Goal: Task Accomplishment & Management: Manage account settings

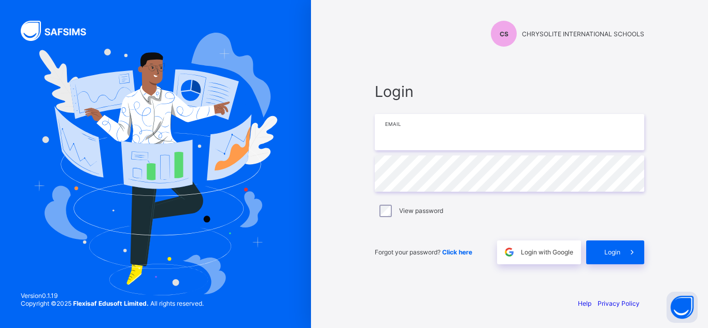
click at [414, 135] on input "email" at bounding box center [510, 132] width 270 height 36
type input "**********"
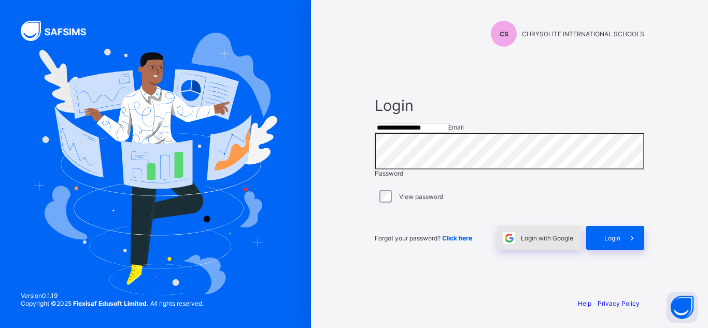
click at [557, 247] on div "Login with Google" at bounding box center [539, 238] width 84 height 24
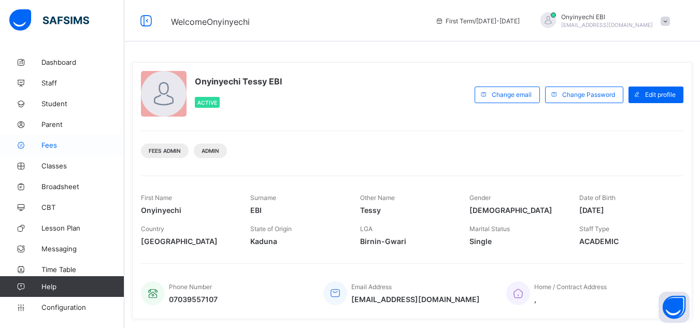
click at [53, 142] on span "Fees" at bounding box center [82, 145] width 83 height 8
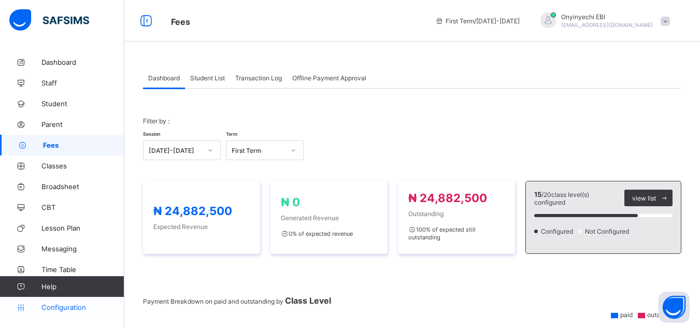
click at [47, 305] on span "Configuration" at bounding box center [82, 307] width 82 height 8
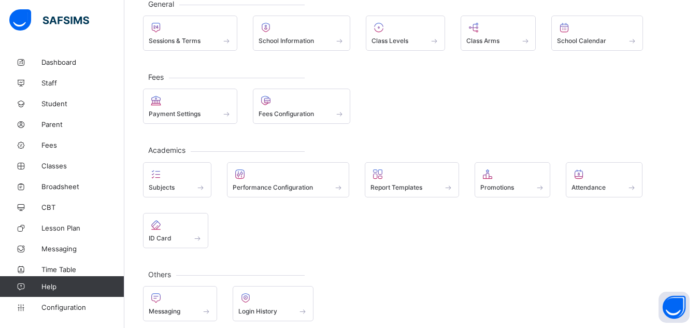
scroll to position [78, 0]
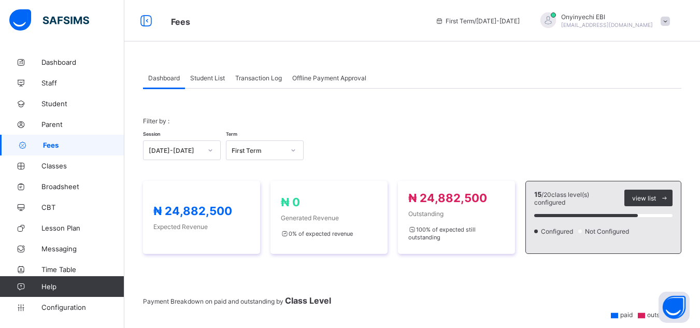
click at [50, 142] on span "Fees" at bounding box center [83, 145] width 81 height 8
click at [688, 317] on button "Open asap" at bounding box center [674, 307] width 31 height 31
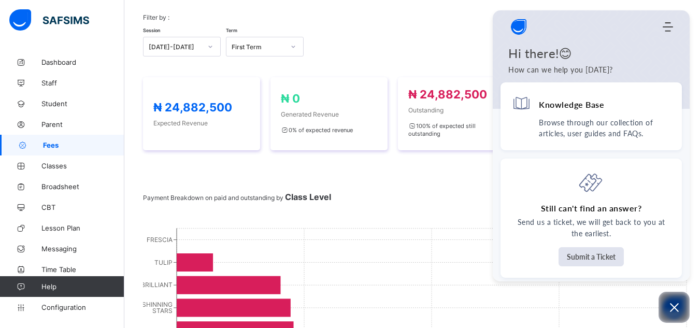
scroll to position [159, 0]
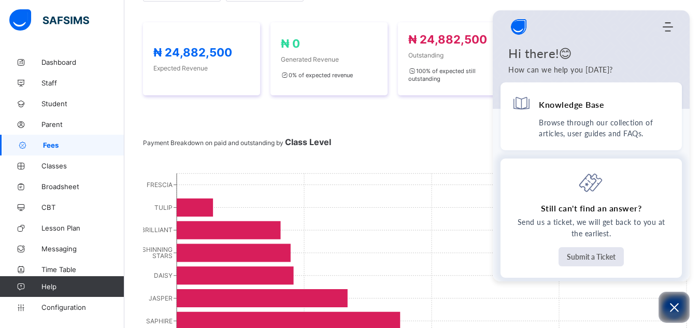
click at [590, 256] on button "Submit a Ticket" at bounding box center [591, 256] width 65 height 19
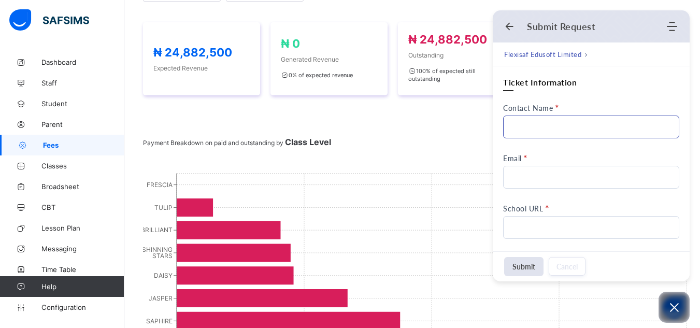
scroll to position [0, 0]
click at [547, 121] on input "Contact Name" at bounding box center [591, 127] width 176 height 23
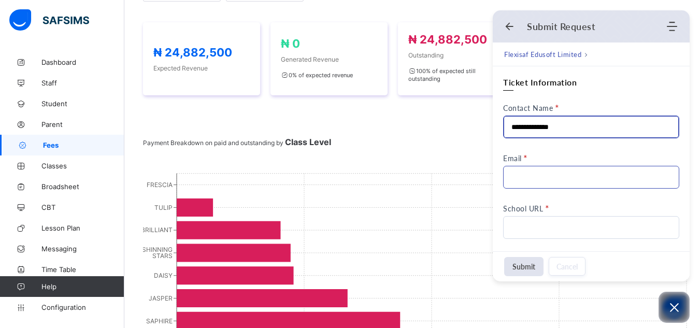
type input "**********"
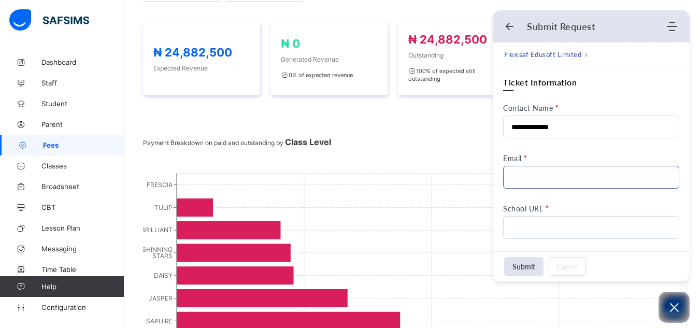
click at [531, 178] on input "Email" at bounding box center [591, 177] width 176 height 23
type input "**********"
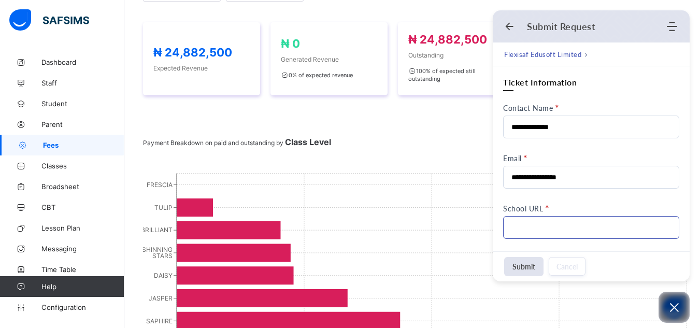
click at [523, 224] on input "School URL" at bounding box center [591, 227] width 176 height 23
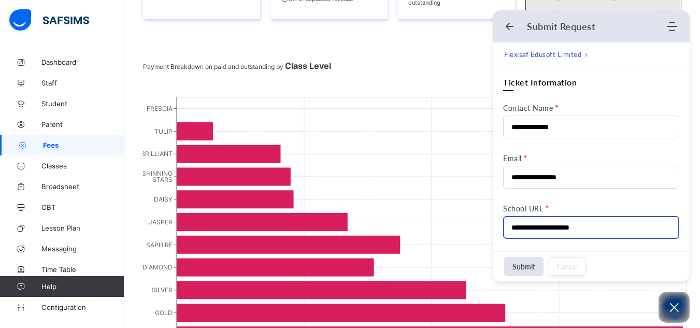
scroll to position [242, 0]
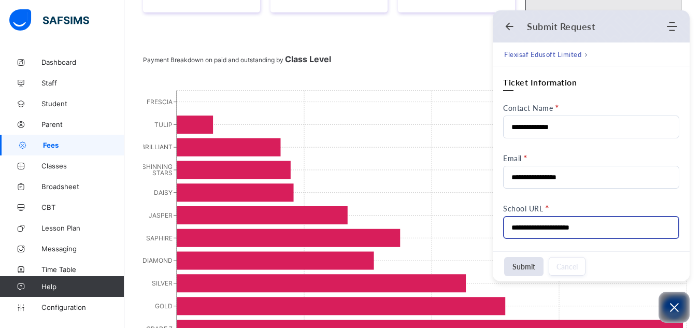
type input "**********"
click at [692, 253] on div "Dashboard Student List Transaction Log Offline Payment Approval Dashboard More …" at bounding box center [412, 164] width 576 height 709
click at [675, 306] on icon "Open asap" at bounding box center [674, 307] width 13 height 13
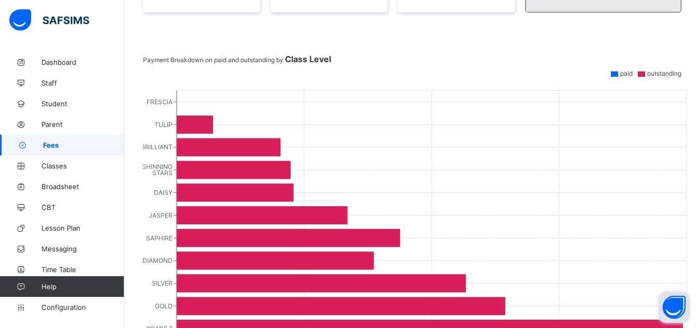
click at [675, 306] on button "Open asap" at bounding box center [674, 307] width 31 height 31
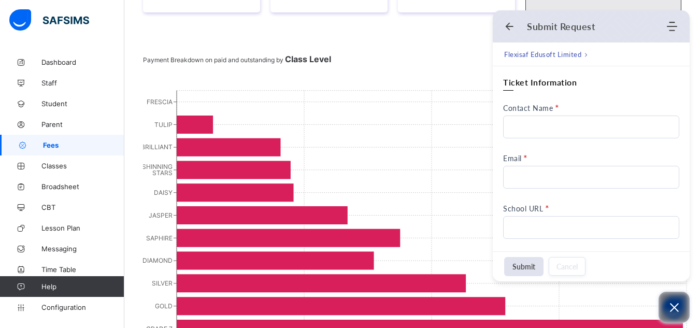
scroll to position [0, 0]
click at [675, 306] on icon "Open asap" at bounding box center [674, 307] width 13 height 13
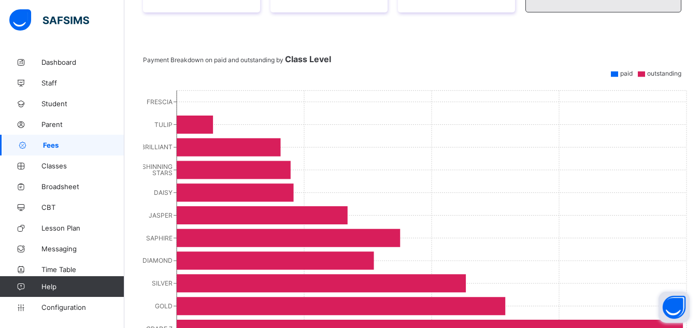
click at [675, 306] on button "Open asap" at bounding box center [674, 307] width 31 height 31
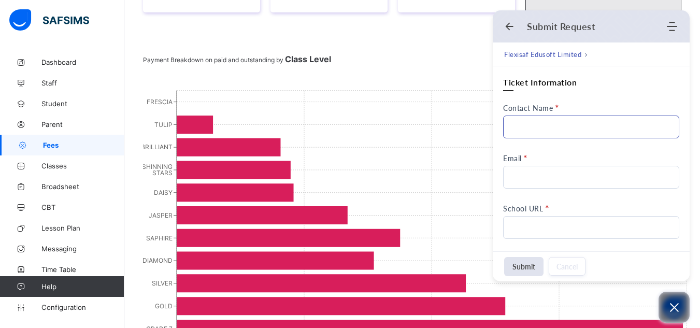
click at [541, 129] on input "Contact Name" at bounding box center [591, 127] width 176 height 23
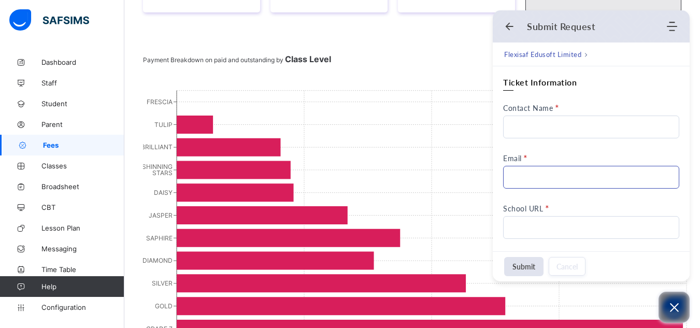
type input "**********"
click at [513, 167] on input "Email" at bounding box center [591, 177] width 176 height 23
type input "**********"
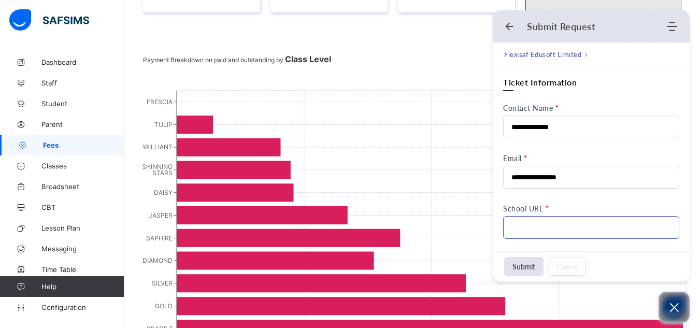
click at [528, 222] on input "School URL" at bounding box center [591, 227] width 176 height 23
type input "**********"
click at [528, 261] on button "Submit" at bounding box center [523, 266] width 39 height 19
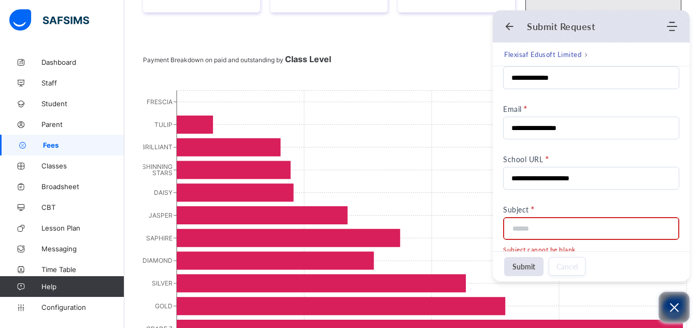
click at [526, 230] on input at bounding box center [588, 229] width 153 height 22
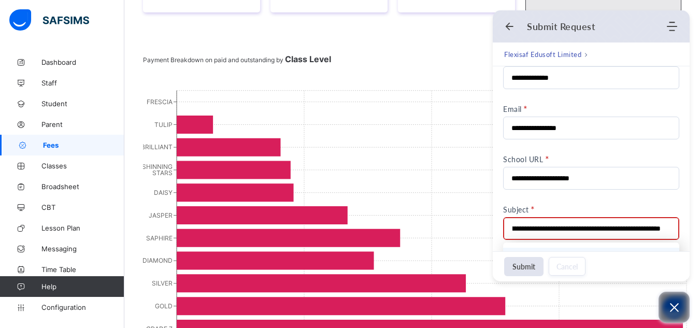
scroll to position [0, 227]
type input "**********"
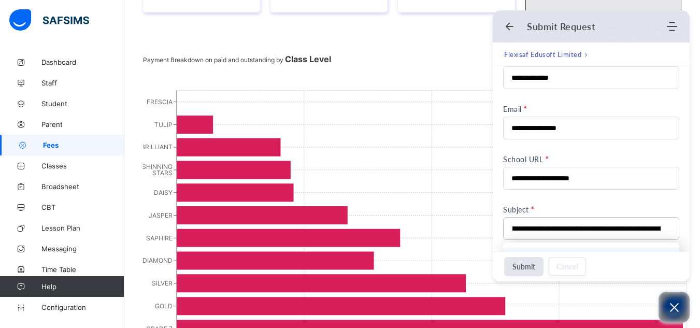
click at [532, 260] on button "Submit" at bounding box center [523, 266] width 39 height 19
click at [525, 260] on button "Submit" at bounding box center [523, 266] width 39 height 19
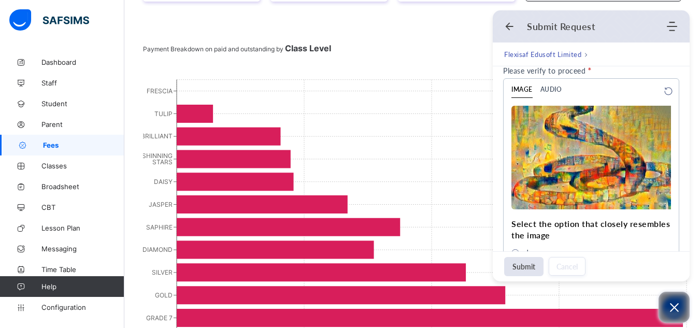
scroll to position [262, 0]
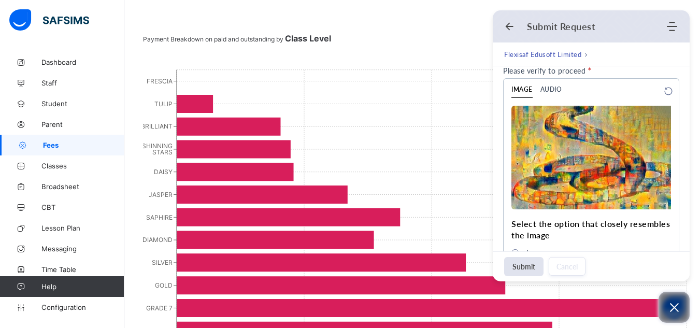
drag, startPoint x: 690, startPoint y: 218, endPoint x: 690, endPoint y: 246, distance: 27.5
click at [690, 246] on div "Dashboard Student List Transaction Log Offline Payment Approval Dashboard More …" at bounding box center [412, 143] width 576 height 709
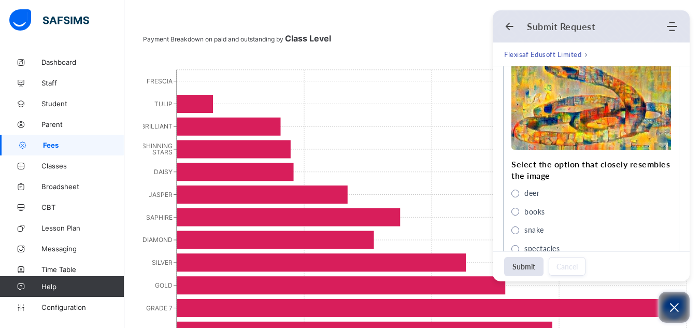
scroll to position [564, 0]
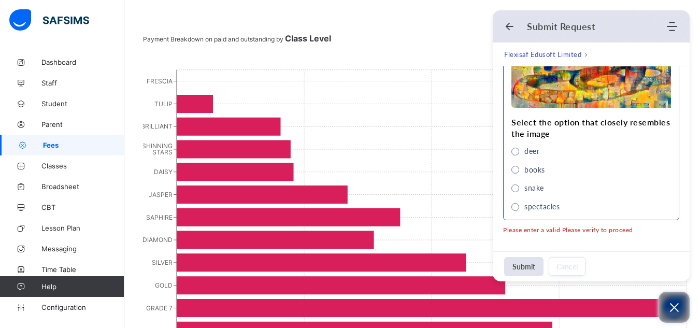
click at [515, 189] on span "snake" at bounding box center [516, 189] width 8 height 8
click at [523, 261] on button "Submit" at bounding box center [523, 266] width 39 height 19
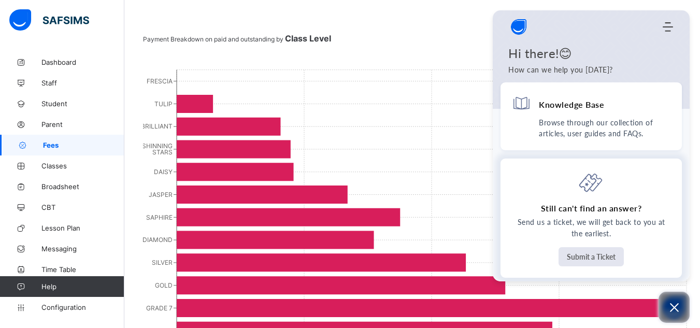
click at [578, 255] on button "Submit a Ticket" at bounding box center [591, 256] width 65 height 19
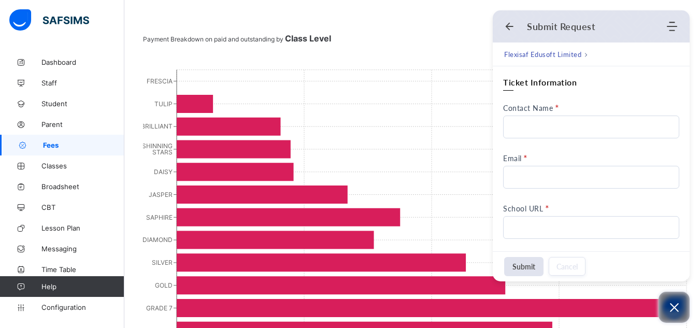
scroll to position [0, 0]
click at [545, 130] on input "Contact Name" at bounding box center [591, 127] width 176 height 23
type input "**********"
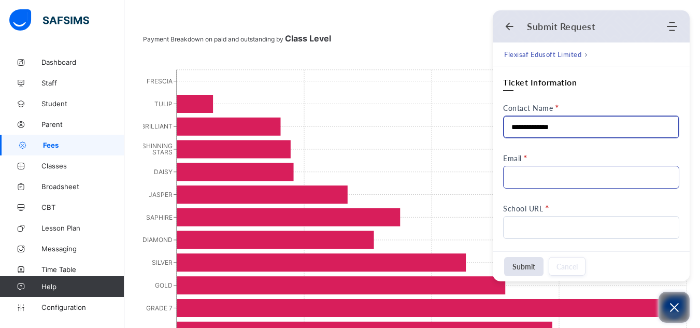
click at [539, 174] on input "Email" at bounding box center [591, 177] width 176 height 23
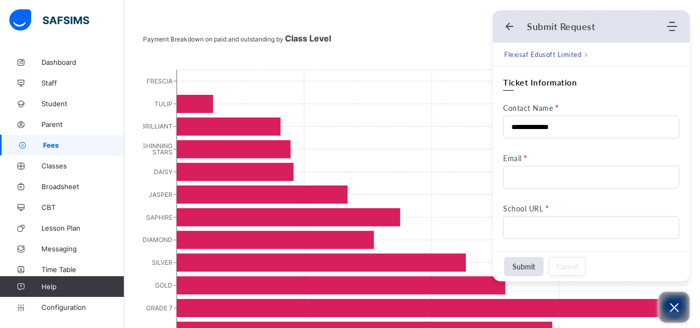
type input "**********"
click at [552, 223] on input "School URL" at bounding box center [591, 227] width 176 height 23
type input "**********"
click at [532, 261] on button "Submit" at bounding box center [523, 266] width 39 height 19
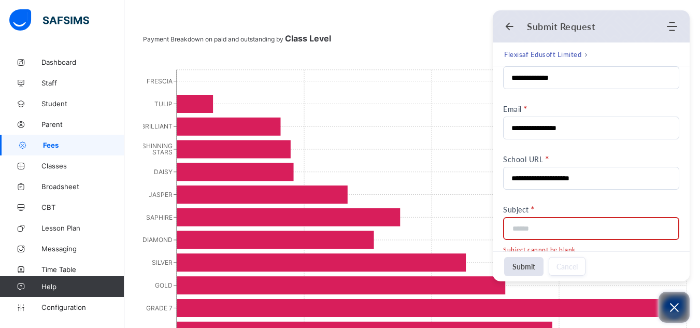
click at [535, 233] on input at bounding box center [588, 229] width 153 height 22
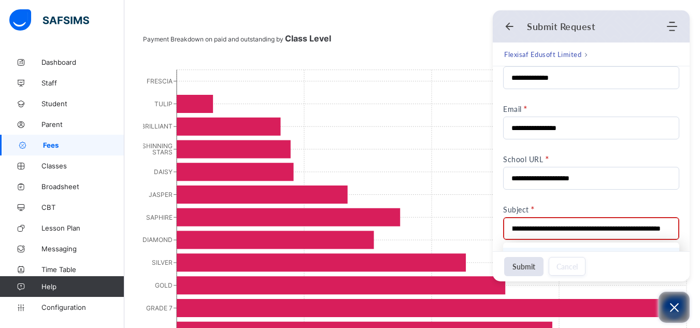
scroll to position [0, 59]
type input "**********"
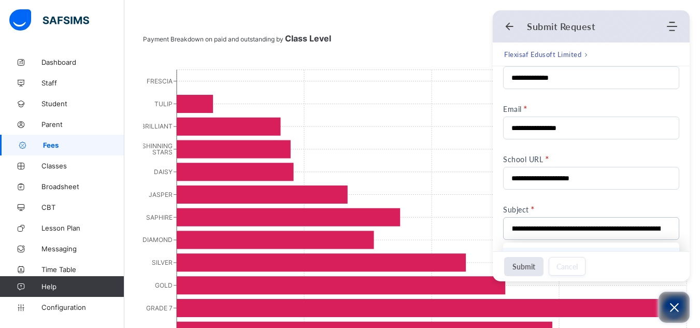
click at [525, 265] on button "Submit" at bounding box center [523, 266] width 39 height 19
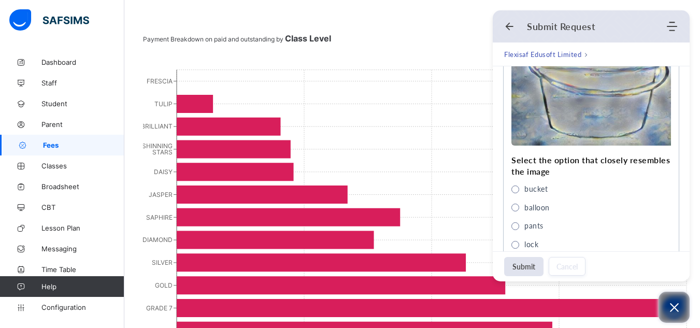
scroll to position [528, 0]
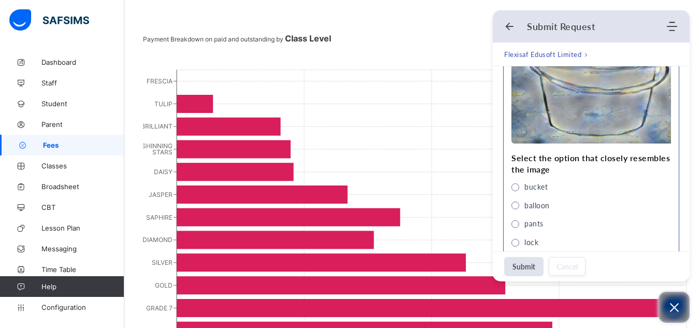
click at [513, 186] on span "bucket" at bounding box center [516, 188] width 8 height 8
click at [518, 258] on button "Submit" at bounding box center [523, 266] width 39 height 19
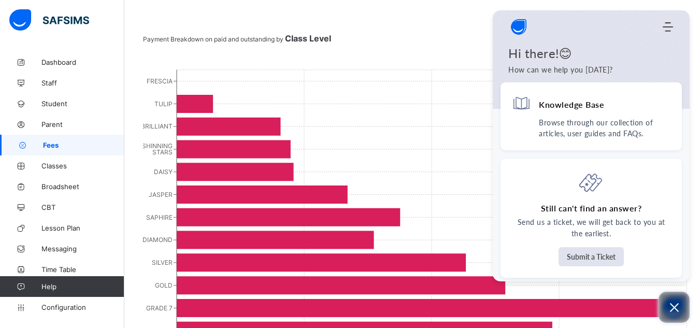
click at [53, 137] on link "Fees" at bounding box center [62, 145] width 124 height 21
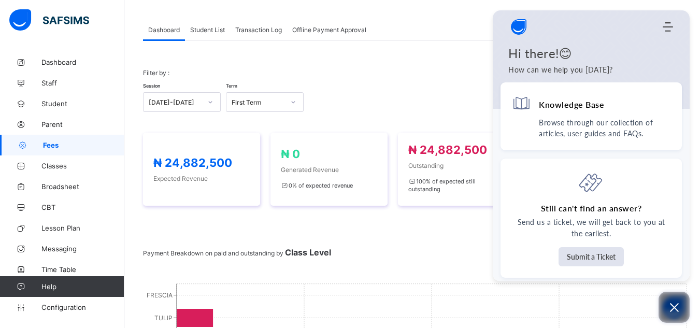
scroll to position [0, 0]
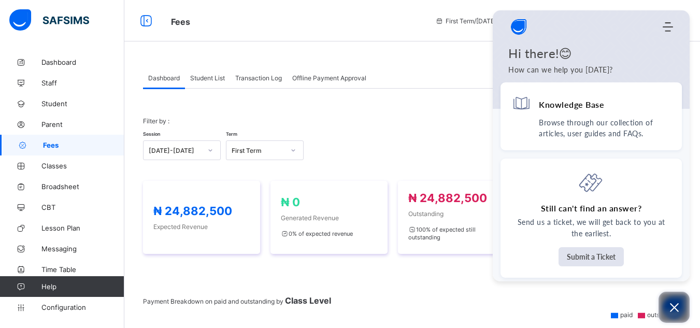
click at [669, 298] on button "Open asap" at bounding box center [674, 307] width 31 height 31
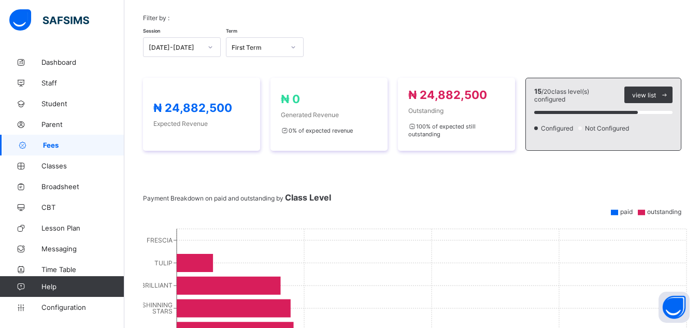
scroll to position [110, 0]
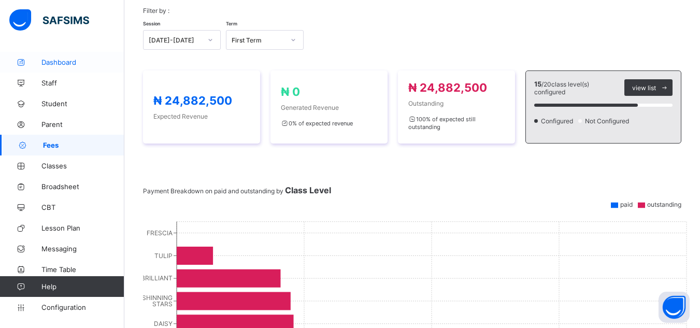
click at [52, 59] on span "Dashboard" at bounding box center [82, 62] width 83 height 8
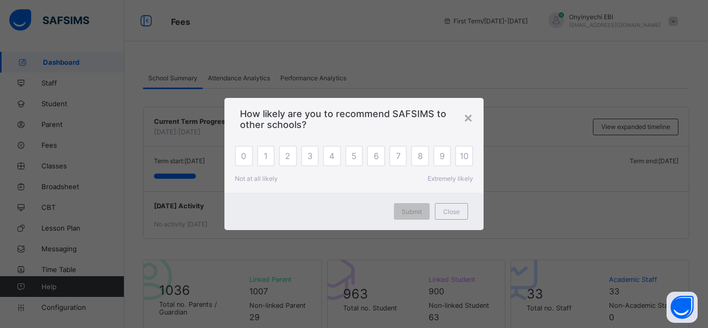
click at [469, 128] on div "How likely are you to recommend SAFSIMS to other schools?" at bounding box center [353, 116] width 259 height 37
click at [468, 120] on div "×" at bounding box center [469, 117] width 10 height 18
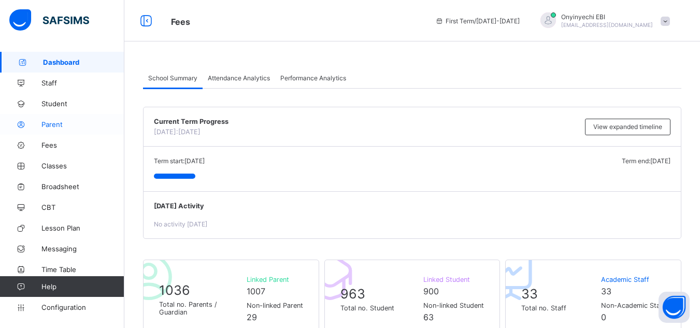
click at [45, 121] on span "Parent" at bounding box center [82, 124] width 83 height 8
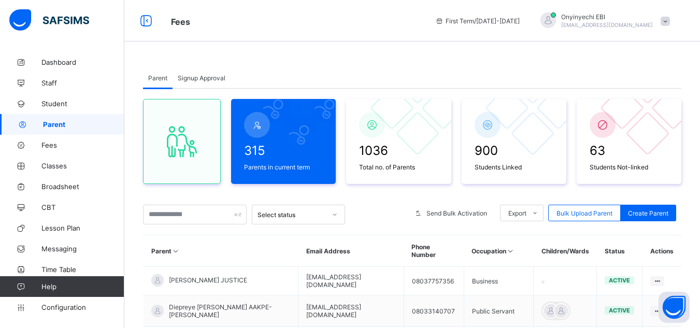
scroll to position [21, 0]
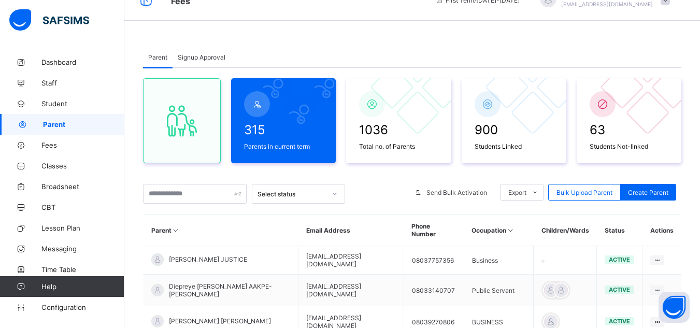
drag, startPoint x: 45, startPoint y: 121, endPoint x: 255, endPoint y: 35, distance: 226.7
click at [255, 35] on div "Parent Signup Approval Parent Signup Approval 315 Parents in current term 1036 …" at bounding box center [412, 325] width 576 height 588
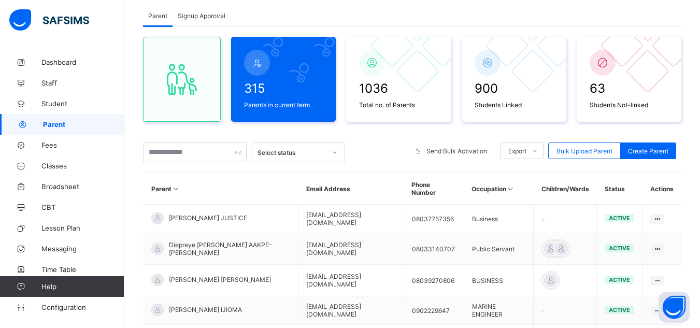
scroll to position [0, 0]
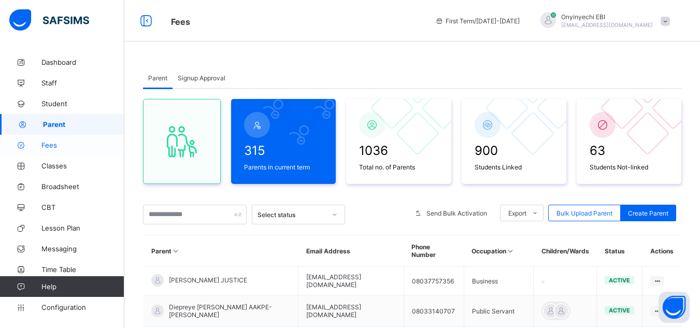
click at [70, 142] on span "Fees" at bounding box center [82, 145] width 83 height 8
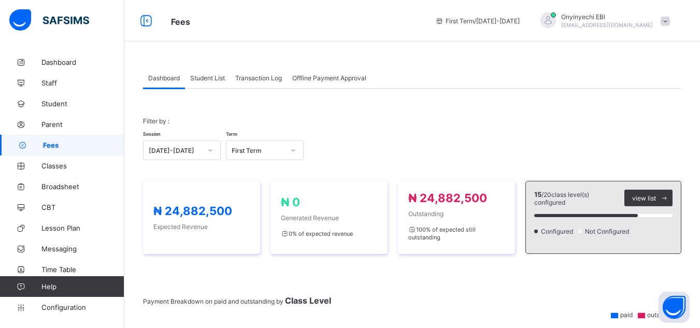
click at [327, 79] on span "Offline Payment Approval" at bounding box center [329, 78] width 74 height 8
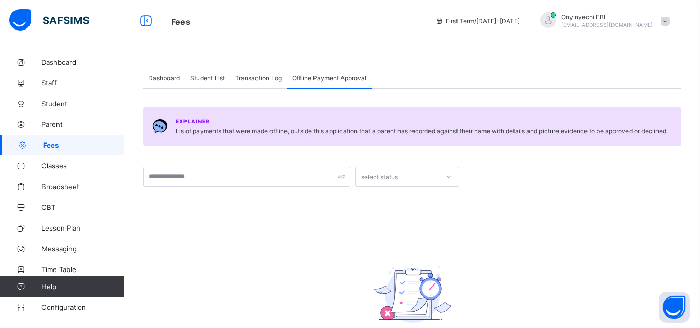
click at [244, 83] on div "Transaction Log" at bounding box center [258, 77] width 57 height 21
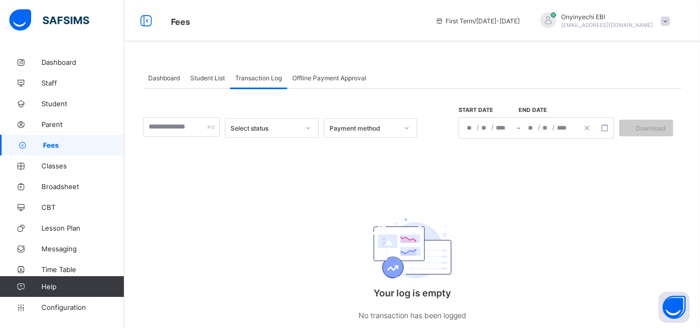
click at [215, 85] on div "Student List" at bounding box center [207, 77] width 45 height 21
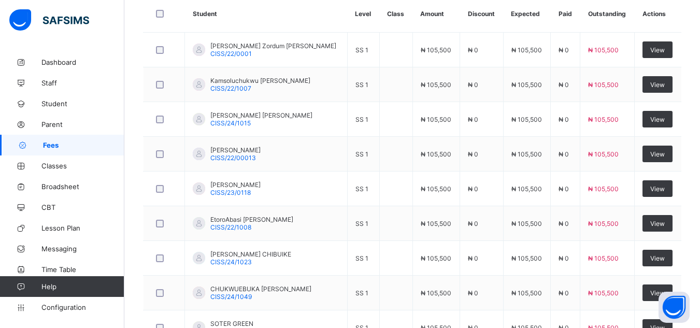
scroll to position [290, 0]
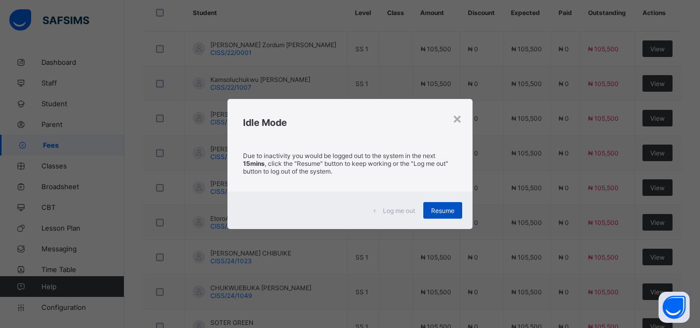
click at [448, 207] on span "Resume" at bounding box center [442, 211] width 23 height 8
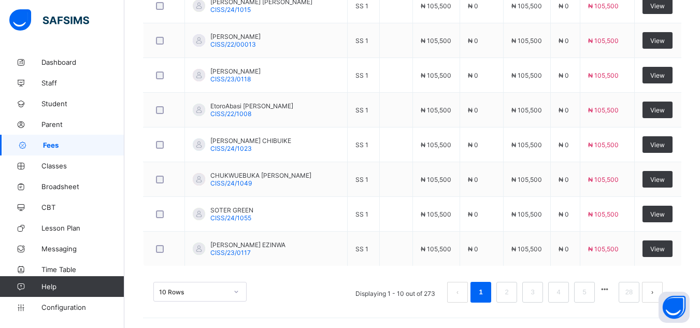
scroll to position [403, 0]
click at [32, 184] on icon at bounding box center [20, 187] width 41 height 8
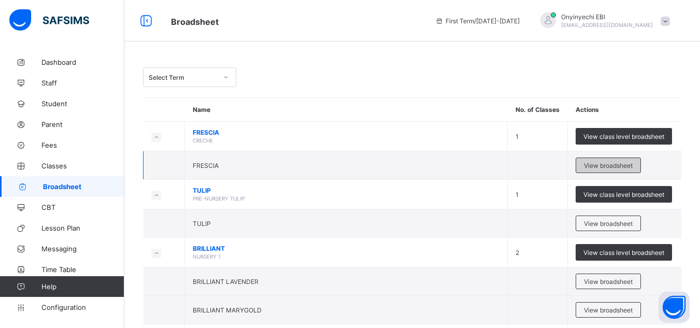
click at [608, 159] on div "View broadsheet" at bounding box center [608, 166] width 65 height 16
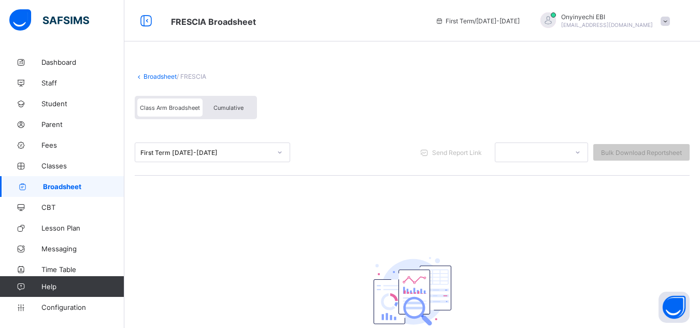
click at [608, 159] on div "Bulk Download Reportsheet" at bounding box center [642, 152] width 96 height 17
click at [51, 91] on link "Staff" at bounding box center [62, 83] width 124 height 21
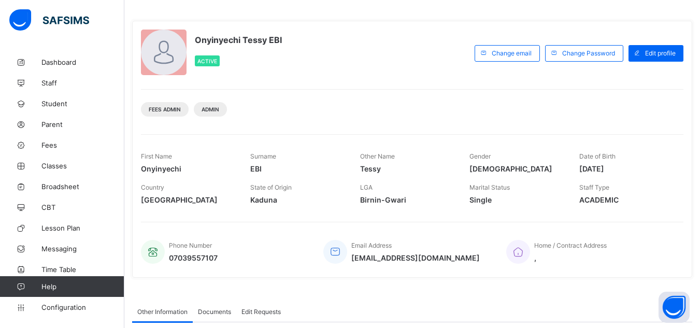
scroll to position [62, 0]
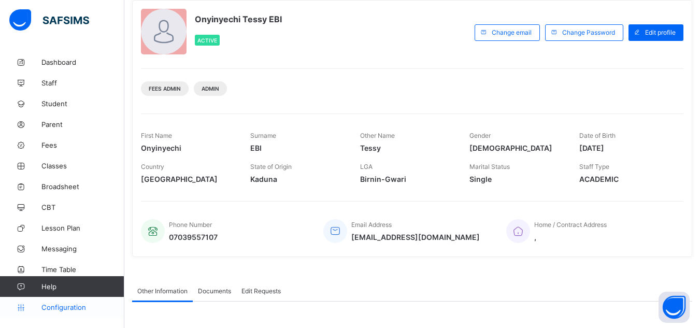
click at [45, 314] on link "Configuration" at bounding box center [62, 307] width 124 height 21
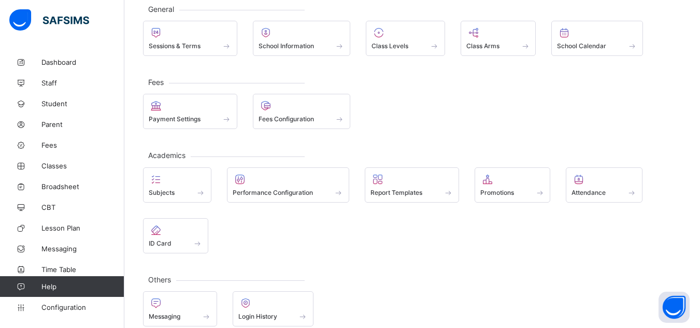
scroll to position [78, 0]
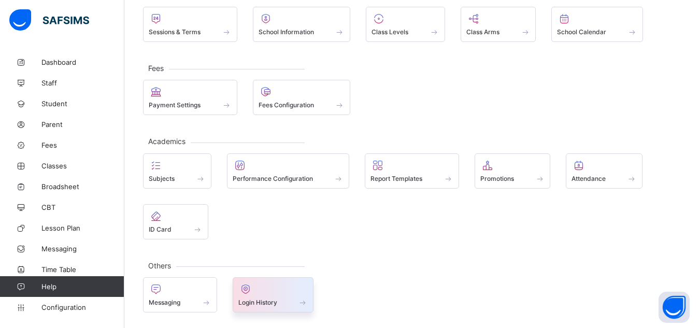
click at [247, 301] on span "Login History" at bounding box center [257, 303] width 39 height 8
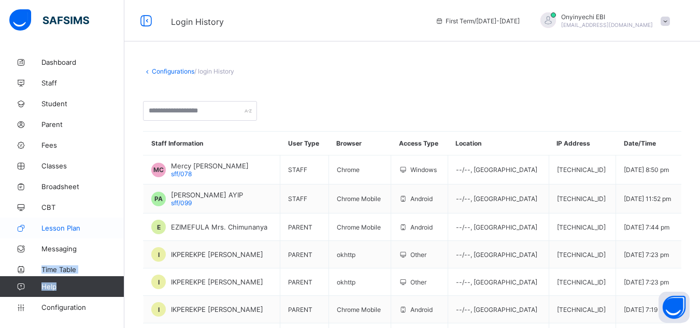
drag, startPoint x: 108, startPoint y: 289, endPoint x: 101, endPoint y: 223, distance: 66.8
click at [102, 238] on div "Dashboard Staff Student Parent Fees Classes Broadsheet CBT Lesson Plan Messagin…" at bounding box center [62, 184] width 124 height 287
click at [101, 223] on link "Lesson Plan" at bounding box center [62, 228] width 124 height 21
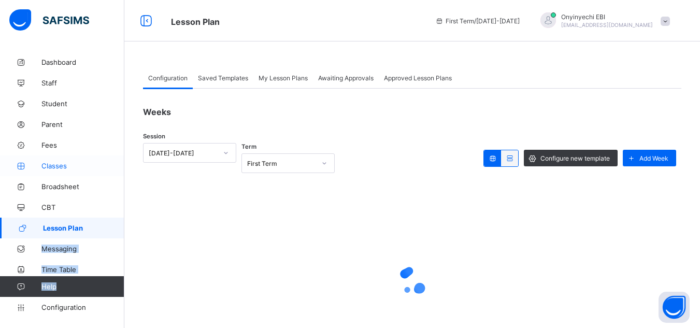
click at [105, 160] on link "Classes" at bounding box center [62, 166] width 124 height 21
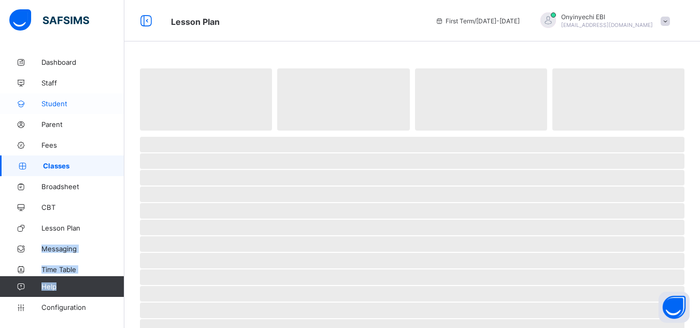
click at [99, 97] on link "Student" at bounding box center [62, 103] width 124 height 21
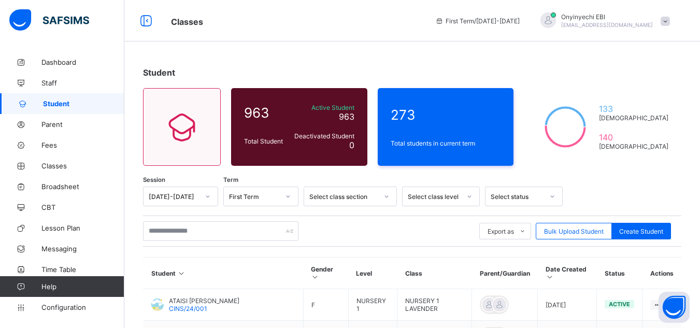
click at [672, 16] on div "Onyinyechi EBI [EMAIL_ADDRESS][DOMAIN_NAME]" at bounding box center [602, 20] width 145 height 17
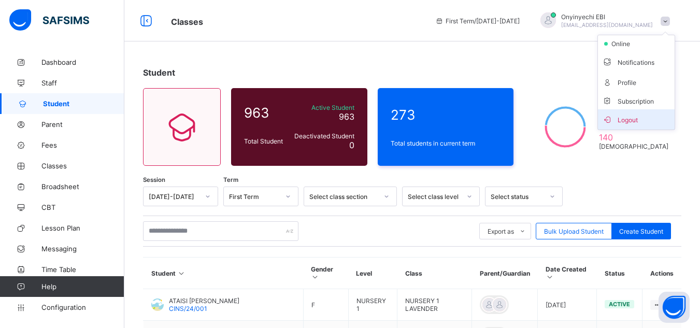
click at [648, 118] on span "Logout" at bounding box center [636, 120] width 68 height 12
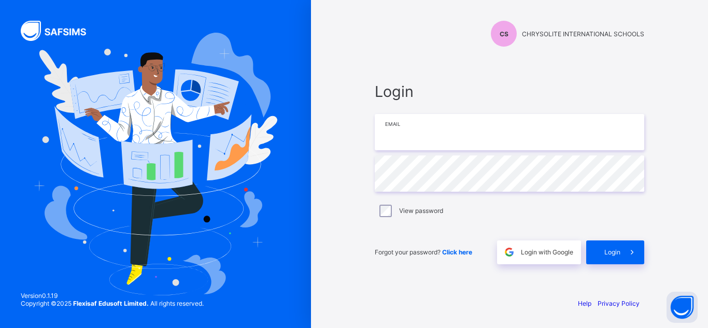
click at [558, 128] on input "email" at bounding box center [510, 132] width 270 height 36
click at [495, 118] on input "**********" at bounding box center [510, 132] width 270 height 36
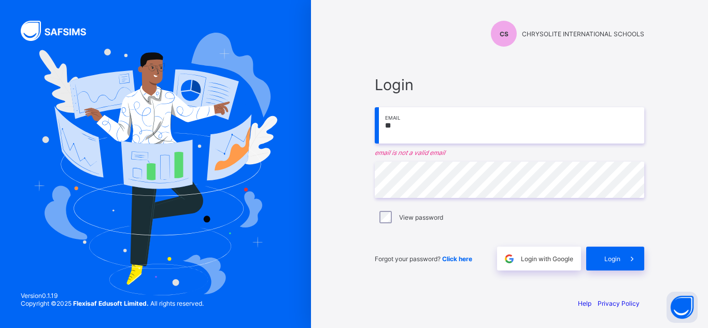
type input "*"
type input "**********"
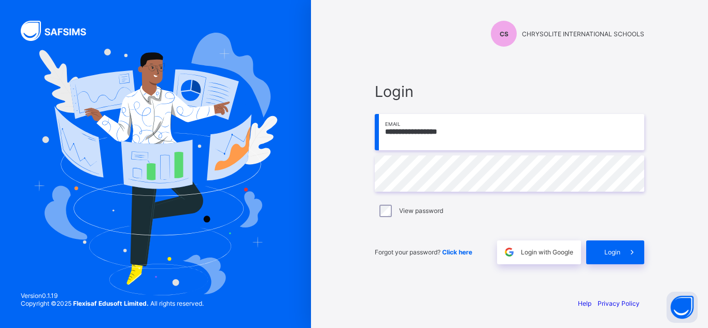
click at [455, 193] on div "**********" at bounding box center [510, 173] width 270 height 182
click at [621, 240] on div "Forgot your password? Click here Login with Google Login" at bounding box center [510, 247] width 270 height 34
click at [621, 252] on span at bounding box center [633, 253] width 24 height 24
click at [635, 253] on icon at bounding box center [632, 252] width 11 height 10
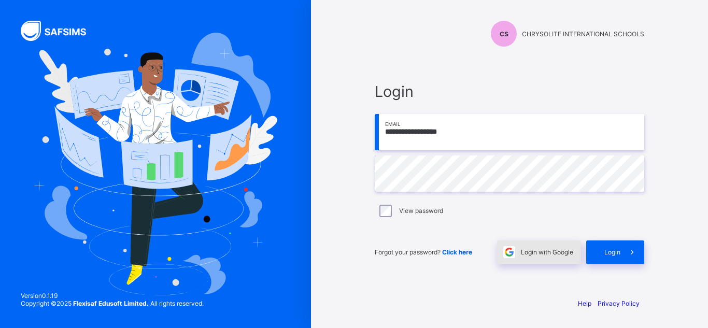
click at [540, 254] on span "Login with Google" at bounding box center [547, 252] width 52 height 8
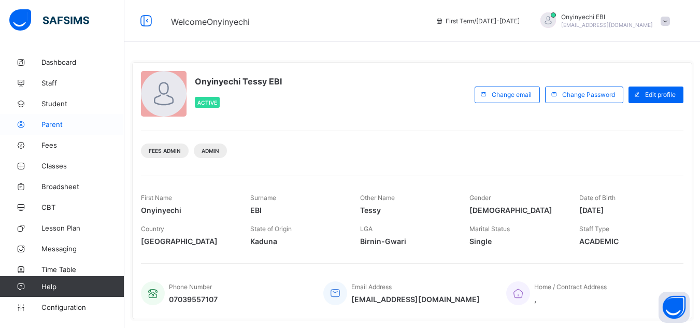
click at [91, 129] on link "Parent" at bounding box center [62, 124] width 124 height 21
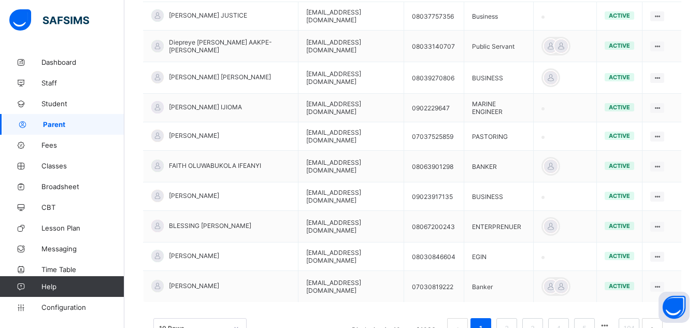
scroll to position [266, 0]
click at [74, 114] on link "Parent" at bounding box center [62, 124] width 124 height 21
click at [76, 105] on span "Student" at bounding box center [82, 104] width 83 height 8
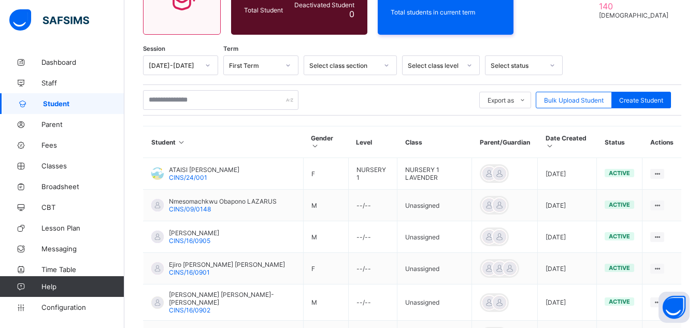
scroll to position [266, 0]
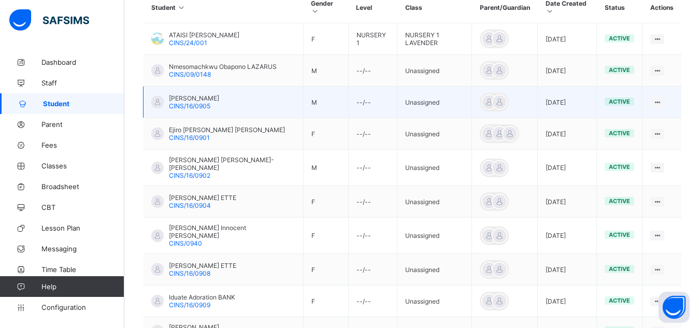
click at [380, 95] on td "--/--" at bounding box center [372, 103] width 49 height 32
click at [448, 97] on td "Unassigned" at bounding box center [435, 103] width 75 height 32
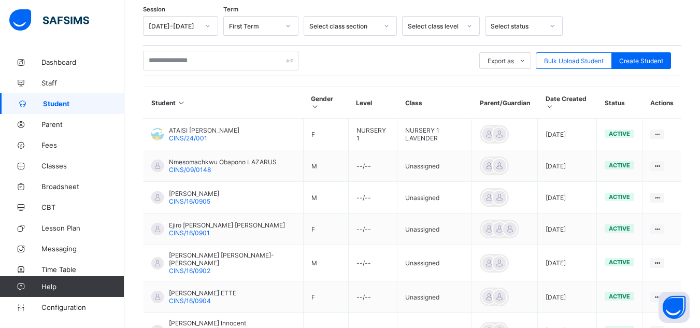
scroll to position [169, 0]
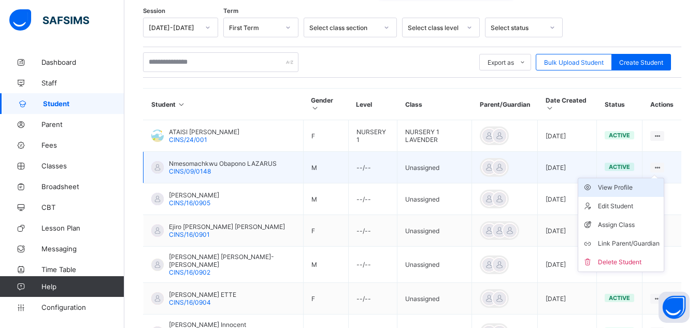
click at [641, 183] on div "View Profile" at bounding box center [629, 188] width 62 height 10
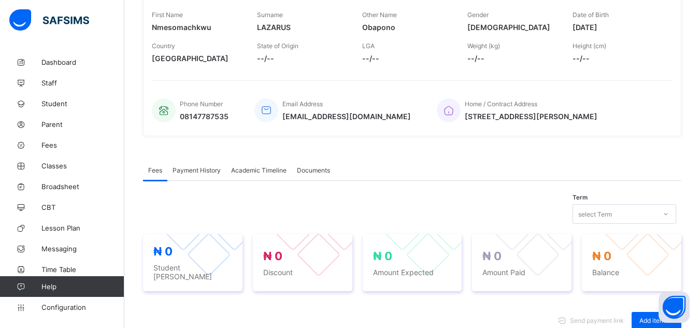
click at [192, 171] on span "Payment History" at bounding box center [197, 170] width 48 height 8
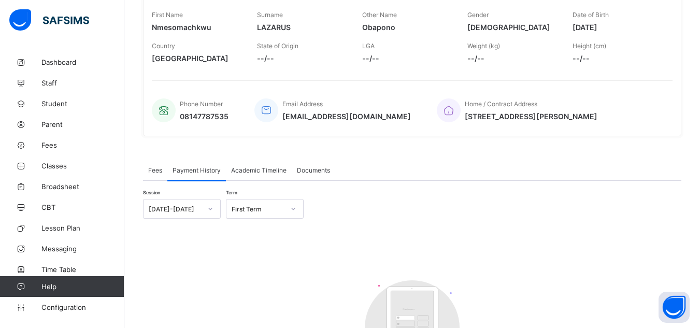
click at [273, 166] on span "Academic Timeline" at bounding box center [258, 170] width 55 height 8
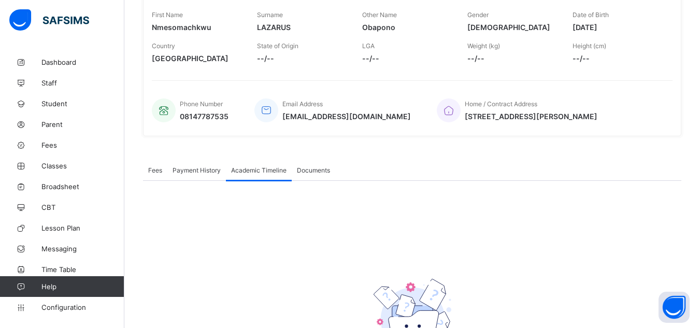
click at [310, 177] on div "Documents" at bounding box center [314, 170] width 44 height 21
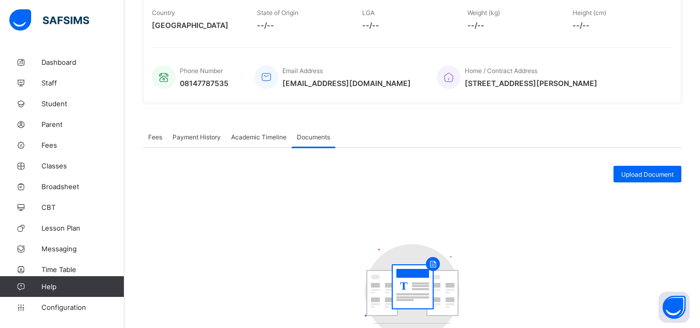
scroll to position [200, 0]
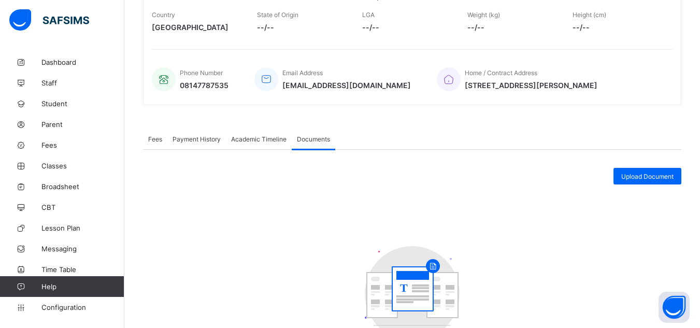
click at [209, 141] on span "Payment History" at bounding box center [197, 139] width 48 height 8
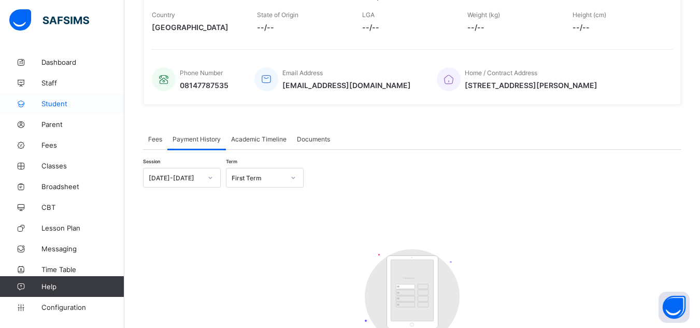
click at [65, 111] on link "Student" at bounding box center [62, 103] width 124 height 21
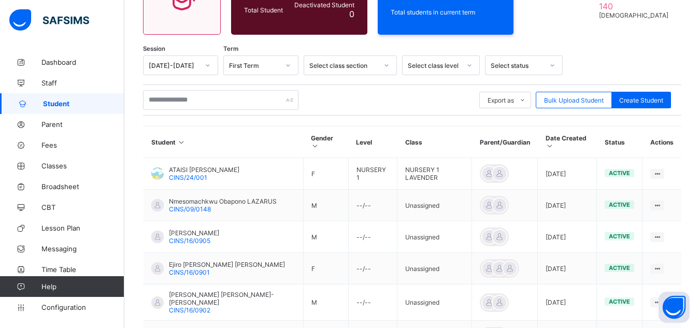
scroll to position [200, 0]
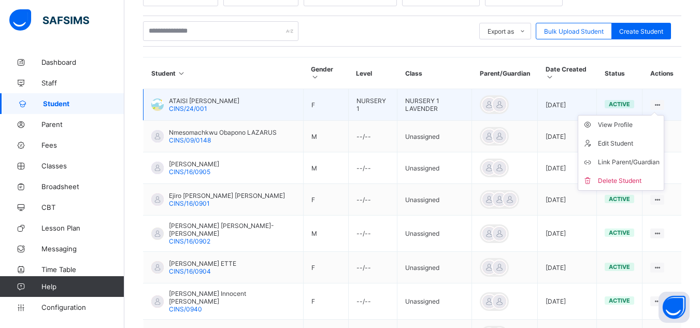
click at [665, 100] on div at bounding box center [658, 105] width 14 height 10
click at [655, 124] on li "View Profile" at bounding box center [622, 125] width 86 height 19
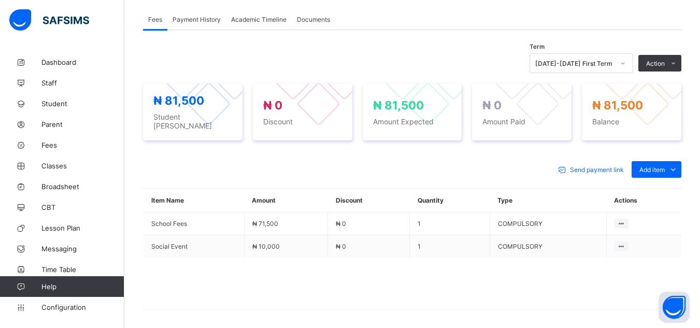
scroll to position [293, 0]
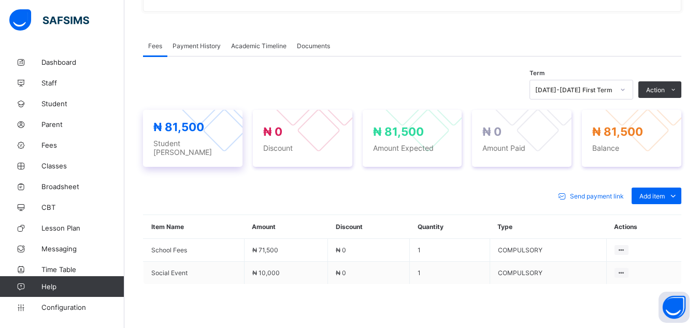
click at [202, 116] on div at bounding box center [199, 105] width 44 height 44
click at [222, 142] on div at bounding box center [224, 130] width 44 height 44
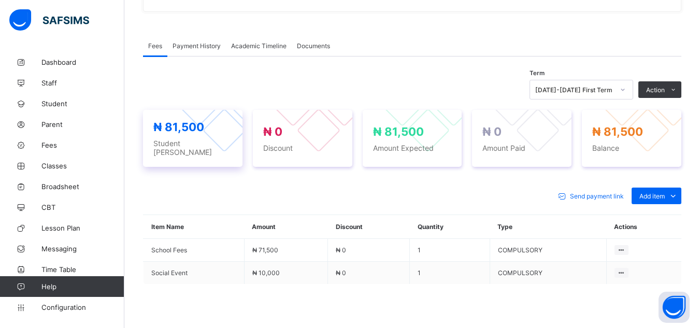
click at [222, 142] on div at bounding box center [224, 130] width 44 height 44
click at [181, 39] on div "Payment History" at bounding box center [196, 45] width 59 height 21
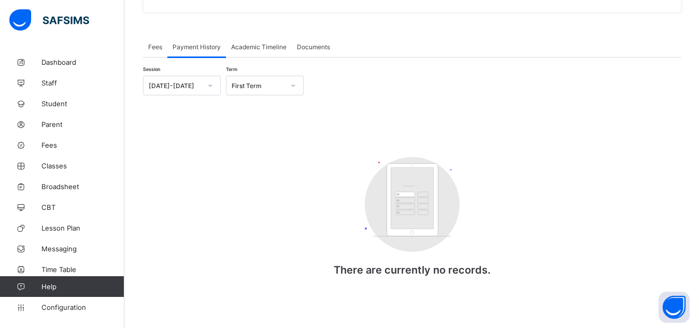
click at [149, 43] on span "Fees" at bounding box center [155, 47] width 14 height 8
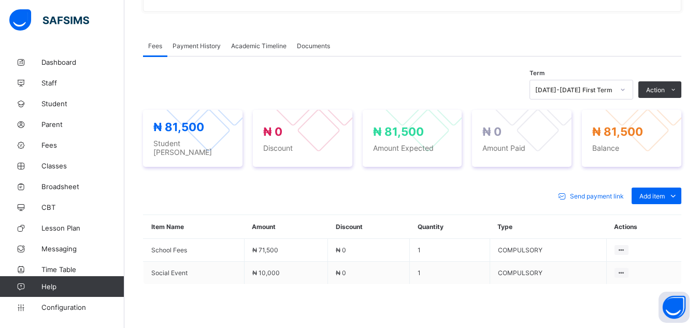
click at [610, 192] on span "Send payment link" at bounding box center [597, 196] width 54 height 8
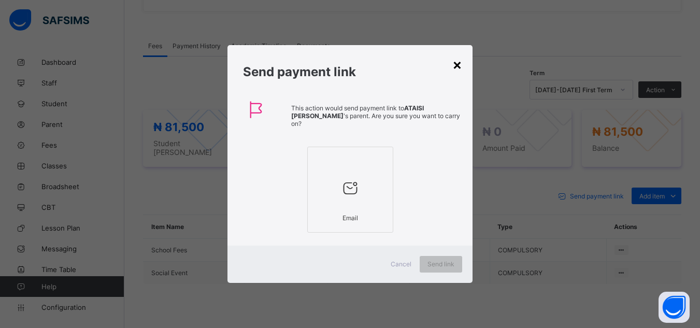
click at [460, 61] on div "×" at bounding box center [458, 64] width 10 height 18
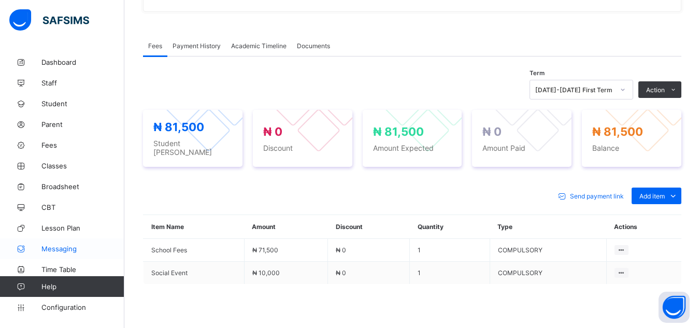
click at [91, 254] on link "Messaging" at bounding box center [62, 248] width 124 height 21
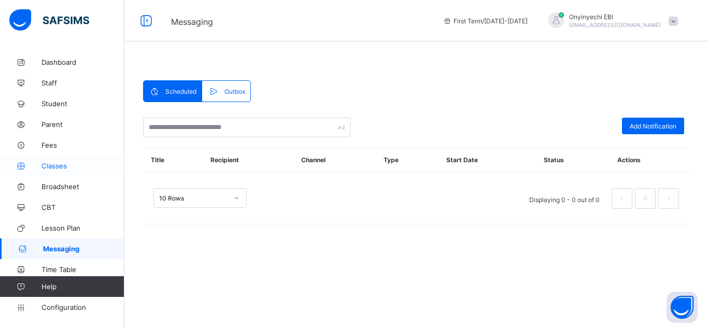
click at [91, 166] on span "Classes" at bounding box center [82, 166] width 83 height 8
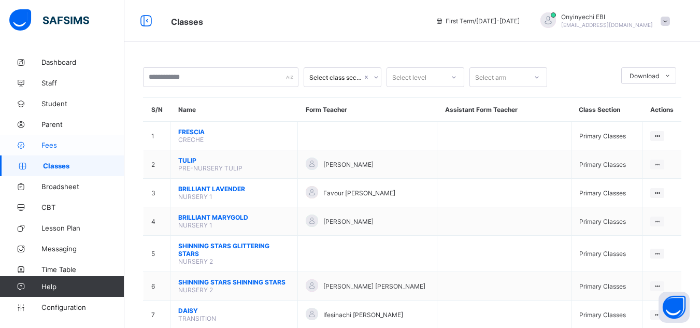
click at [91, 152] on link "Fees" at bounding box center [62, 145] width 124 height 21
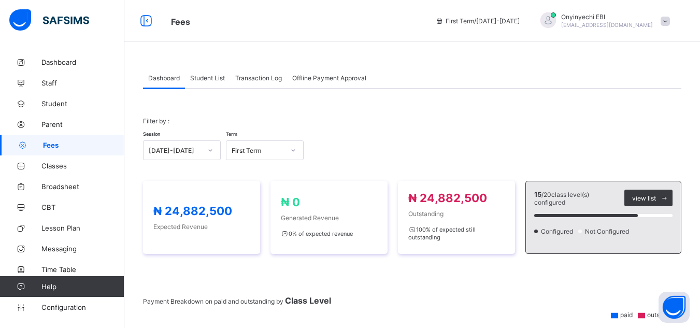
click at [238, 82] on div "Transaction Log" at bounding box center [258, 77] width 57 height 21
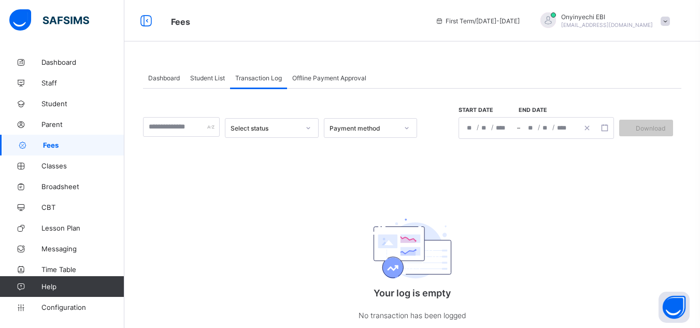
click at [670, 18] on span at bounding box center [665, 21] width 9 height 9
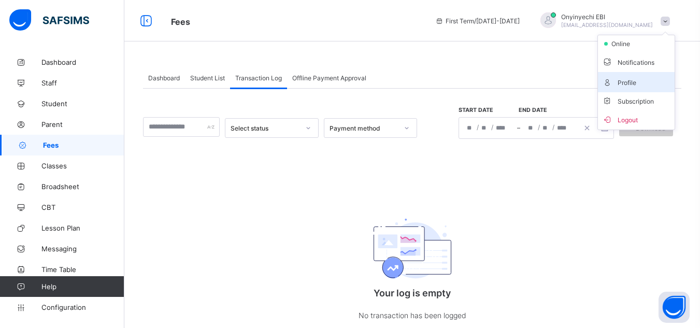
click at [665, 87] on span "Profile" at bounding box center [636, 82] width 68 height 12
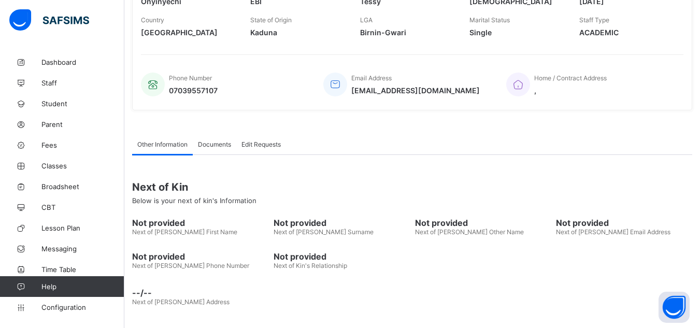
scroll to position [210, 0]
click at [255, 146] on span "Edit Requests" at bounding box center [261, 143] width 39 height 8
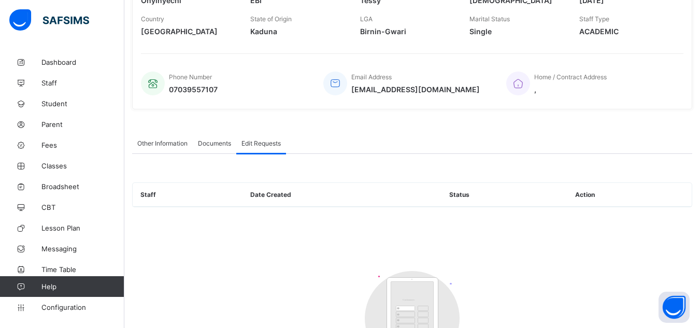
click at [218, 143] on span "Documents" at bounding box center [214, 143] width 33 height 8
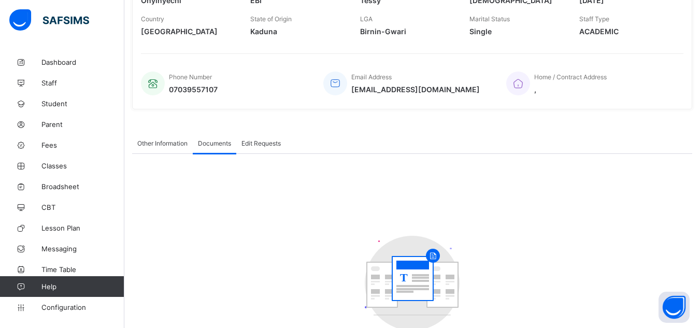
click at [145, 147] on span "Other Information" at bounding box center [162, 143] width 50 height 8
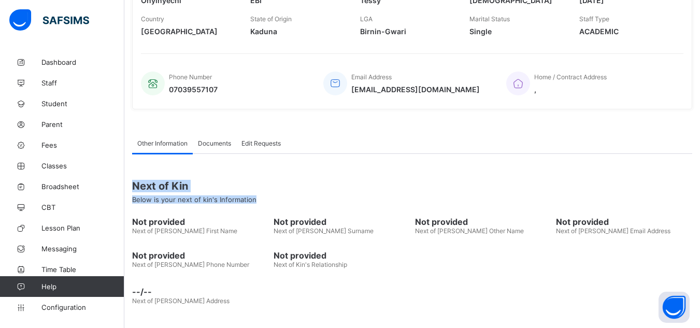
drag, startPoint x: 695, startPoint y: 203, endPoint x: 708, endPoint y: 149, distance: 55.3
click at [700, 149] on html "Welcome Onyinyechi First Term / 2025-2026 Onyinyechi EBI onyiebi@gmail.com Dash…" at bounding box center [350, 59] width 700 height 538
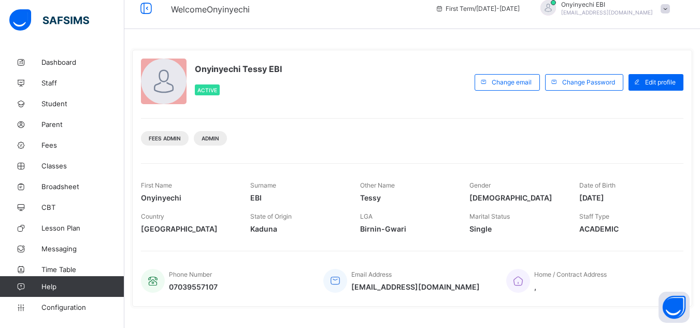
scroll to position [0, 0]
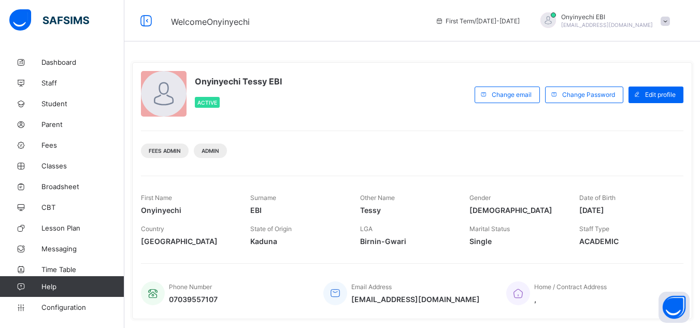
click at [668, 25] on div "Onyinyechi EBI onyiebi@gmail.com" at bounding box center [602, 20] width 145 height 17
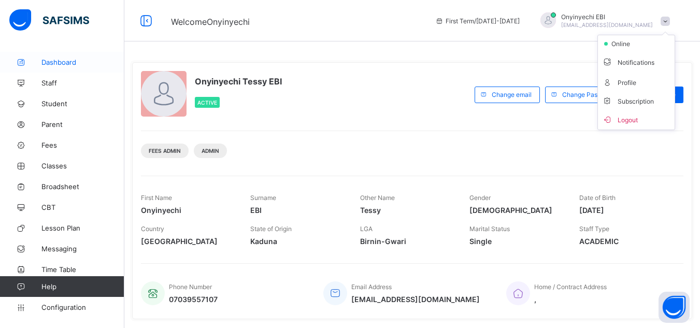
click at [82, 63] on span "Dashboard" at bounding box center [82, 62] width 83 height 8
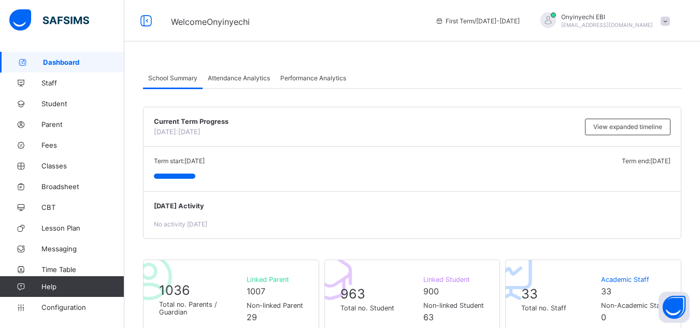
click at [288, 79] on span "Performance Analytics" at bounding box center [313, 78] width 66 height 8
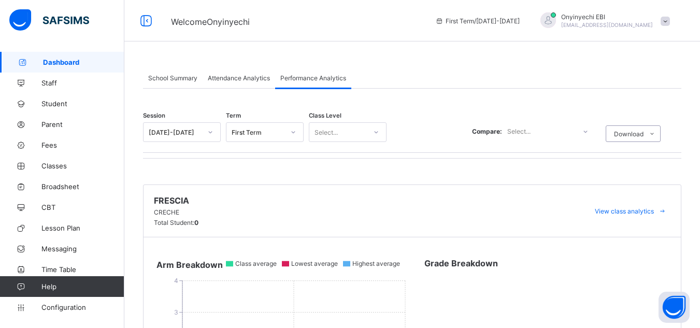
click at [288, 79] on span "Performance Analytics" at bounding box center [313, 78] width 66 height 8
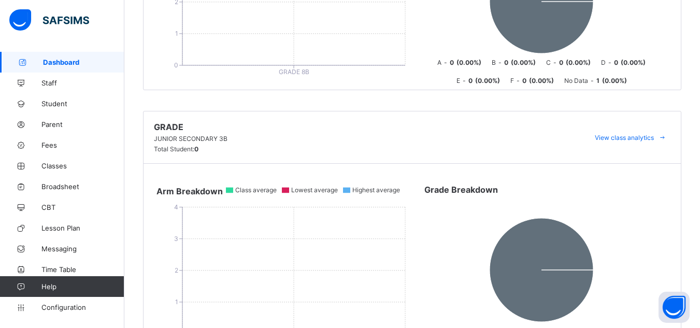
scroll to position [4917, 0]
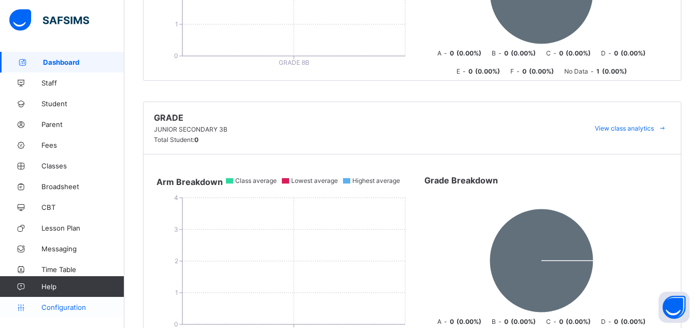
click at [45, 302] on link "Configuration" at bounding box center [62, 307] width 124 height 21
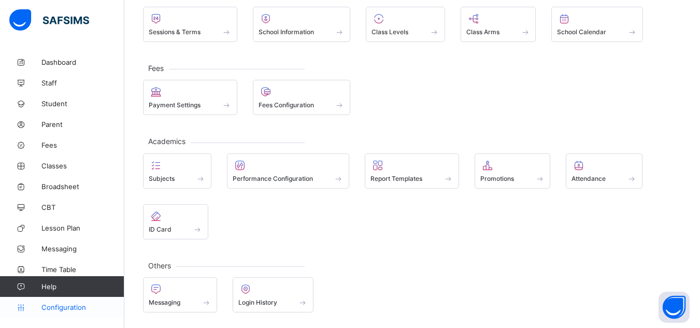
scroll to position [78, 0]
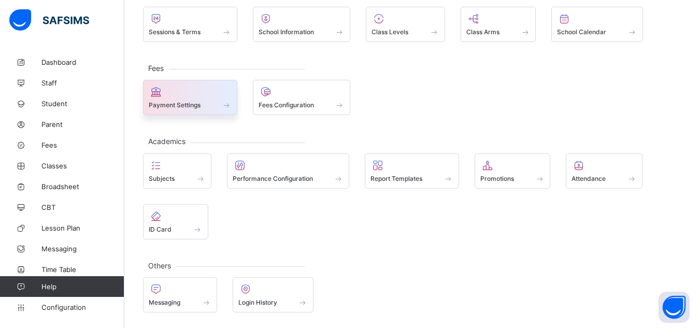
click at [175, 96] on div at bounding box center [190, 92] width 83 height 12
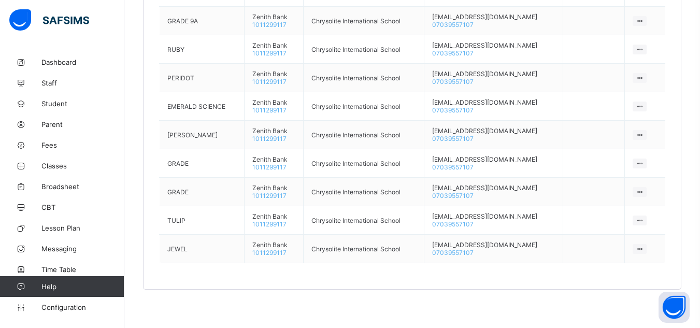
scroll to position [925, 0]
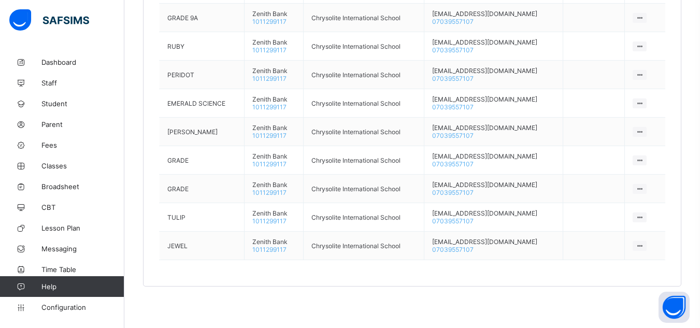
click at [175, 96] on td "EMERALD SCIENCE" at bounding box center [202, 103] width 85 height 29
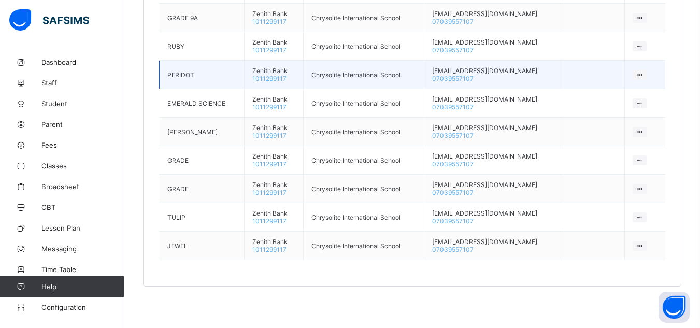
click at [200, 72] on td "PERIDOT" at bounding box center [202, 75] width 85 height 29
click at [275, 79] on span "1011299117" at bounding box center [269, 79] width 34 height 8
click at [647, 70] on div at bounding box center [640, 75] width 14 height 10
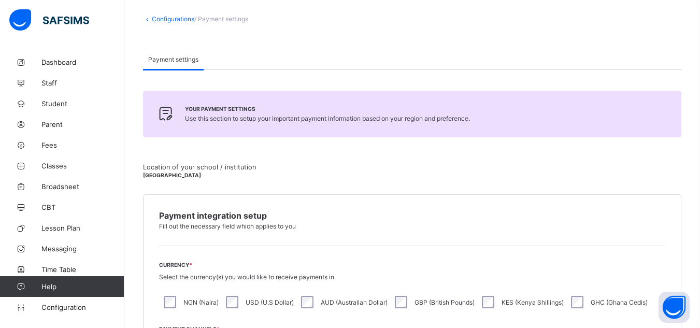
scroll to position [0, 0]
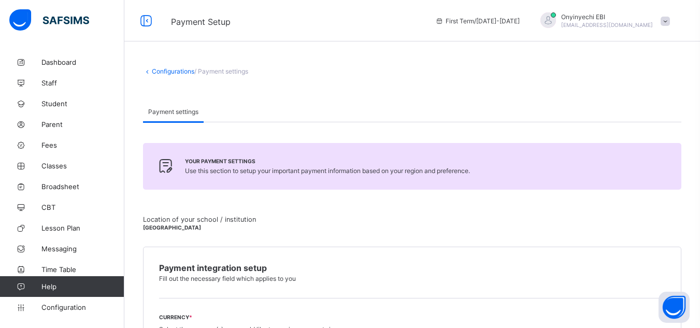
click at [310, 111] on div "Payment settings" at bounding box center [412, 111] width 539 height 21
click at [101, 312] on link "Configuration" at bounding box center [62, 307] width 124 height 21
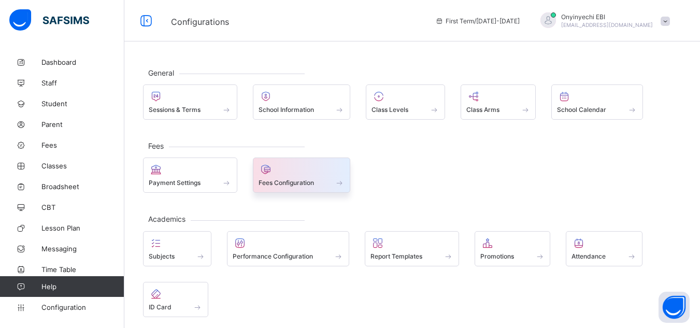
click at [304, 179] on span "Fees Configuration" at bounding box center [286, 183] width 55 height 8
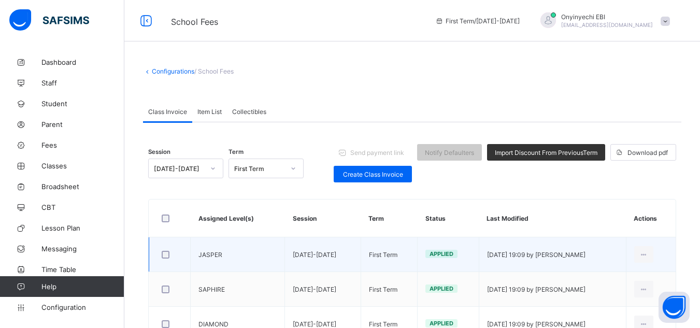
click at [302, 263] on td "[DATE]-[DATE]" at bounding box center [323, 254] width 76 height 35
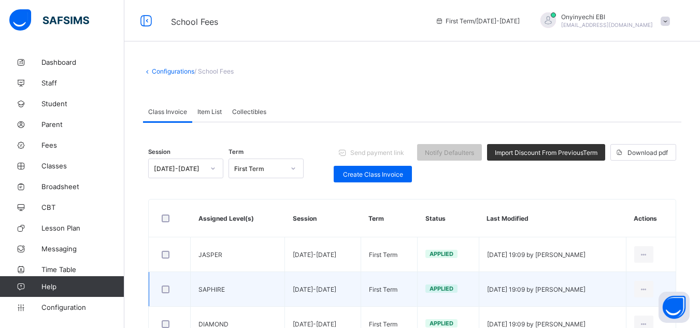
click at [252, 275] on td "SAPHIRE" at bounding box center [238, 289] width 94 height 35
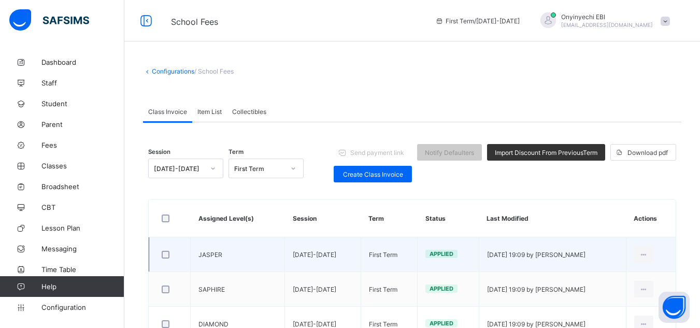
click at [366, 269] on td "First Term" at bounding box center [389, 254] width 57 height 35
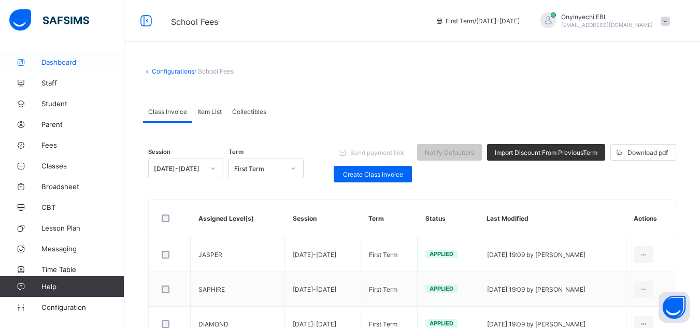
click at [46, 58] on span "Dashboard" at bounding box center [82, 62] width 83 height 8
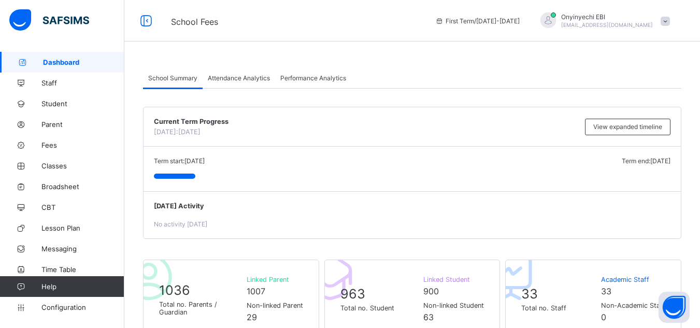
click at [666, 22] on div "Onyinyechi EBI onyiebi@gmail.com" at bounding box center [602, 20] width 145 height 17
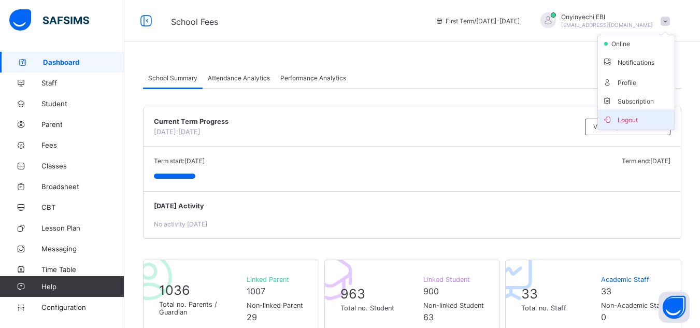
click at [665, 114] on span "Logout" at bounding box center [636, 120] width 68 height 12
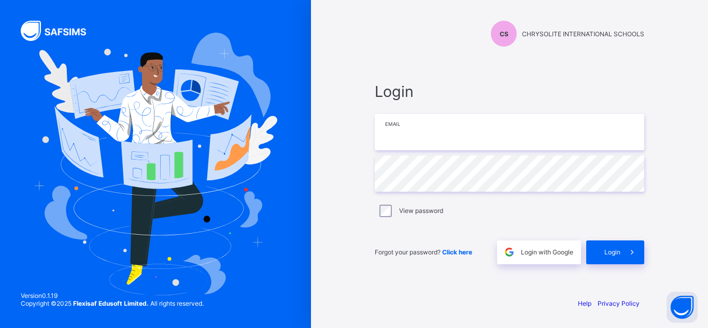
click at [577, 131] on input "email" at bounding box center [510, 132] width 270 height 36
type input "**********"
click at [391, 207] on div "View password" at bounding box center [509, 211] width 264 height 12
click at [607, 250] on span "Login" at bounding box center [613, 252] width 16 height 8
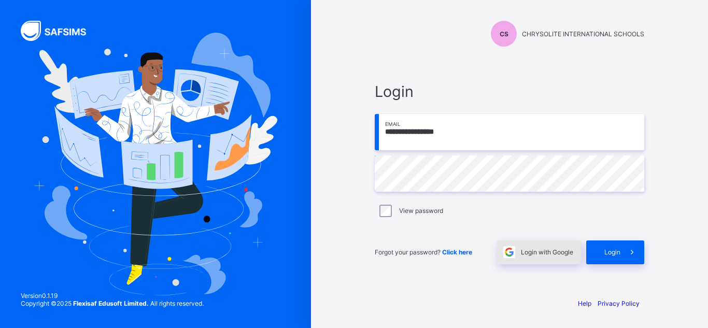
click at [541, 252] on span "Login with Google" at bounding box center [547, 252] width 52 height 8
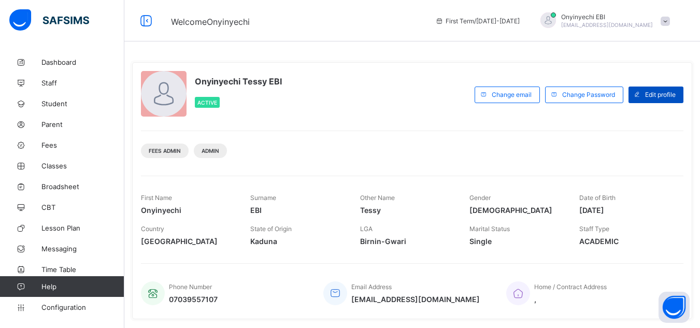
click at [652, 93] on span "Edit profile" at bounding box center [660, 95] width 31 height 8
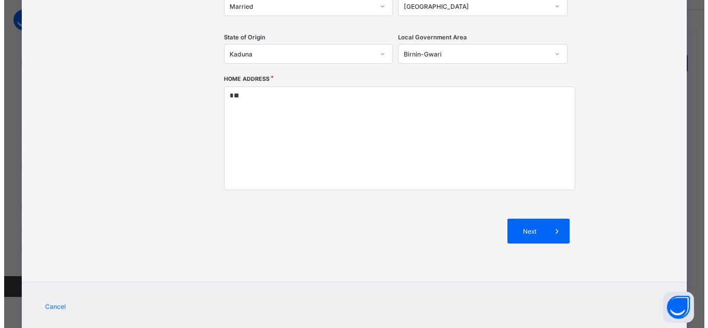
scroll to position [292, 0]
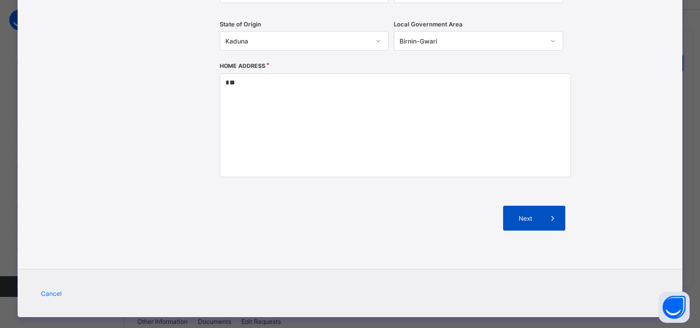
click at [524, 223] on div "Next" at bounding box center [534, 218] width 62 height 25
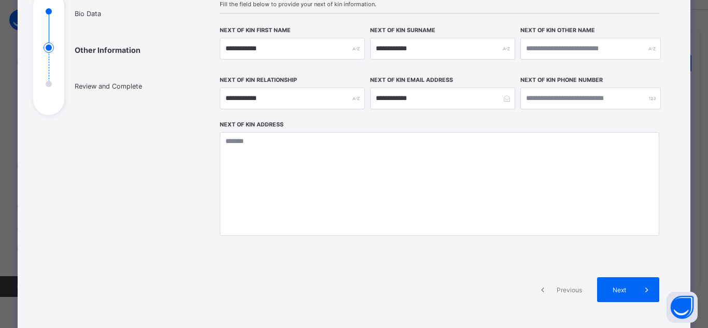
scroll to position [128, 0]
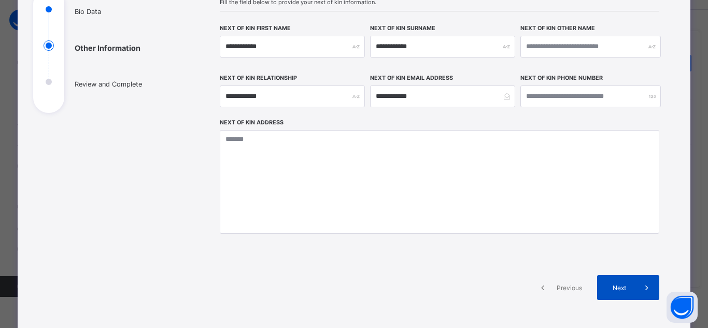
click at [600, 290] on div "Next" at bounding box center [628, 287] width 62 height 25
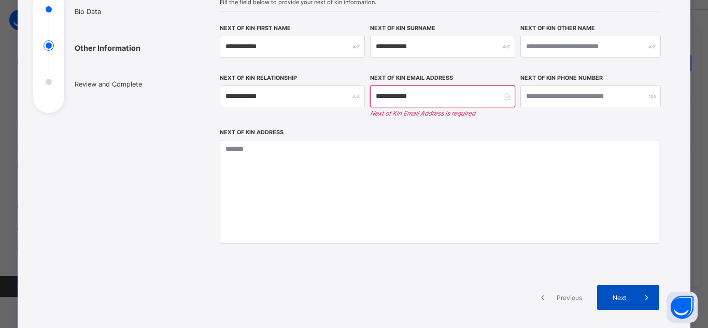
click at [611, 297] on span "Next" at bounding box center [620, 298] width 30 height 8
click at [613, 291] on div "Next" at bounding box center [628, 297] width 62 height 25
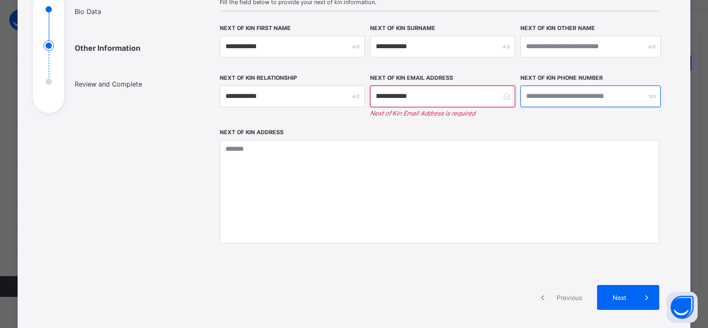
click at [545, 102] on input "number" at bounding box center [591, 97] width 141 height 22
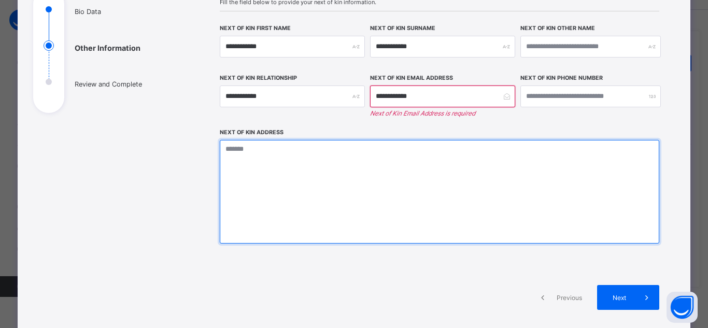
click at [474, 166] on textarea at bounding box center [440, 192] width 440 height 104
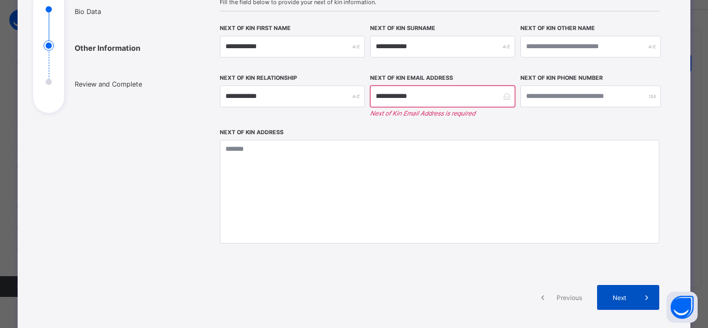
click at [624, 294] on span "Next" at bounding box center [620, 298] width 30 height 8
click at [641, 300] on icon at bounding box center [646, 297] width 11 height 10
click at [548, 305] on span at bounding box center [542, 297] width 25 height 25
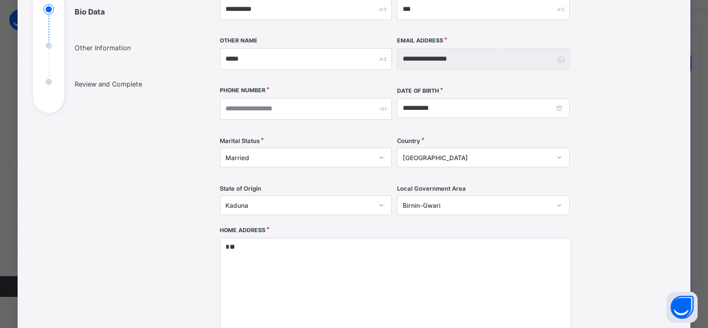
click at [48, 76] on ul "Bio Data Other Information Review and Complete" at bounding box center [111, 58] width 156 height 109
